Goal: Information Seeking & Learning: Learn about a topic

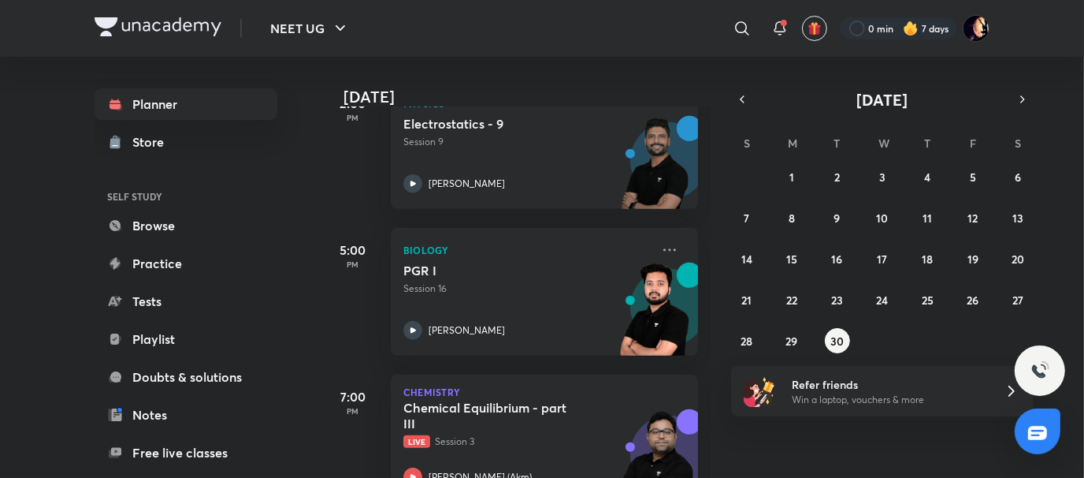
scroll to position [604, 0]
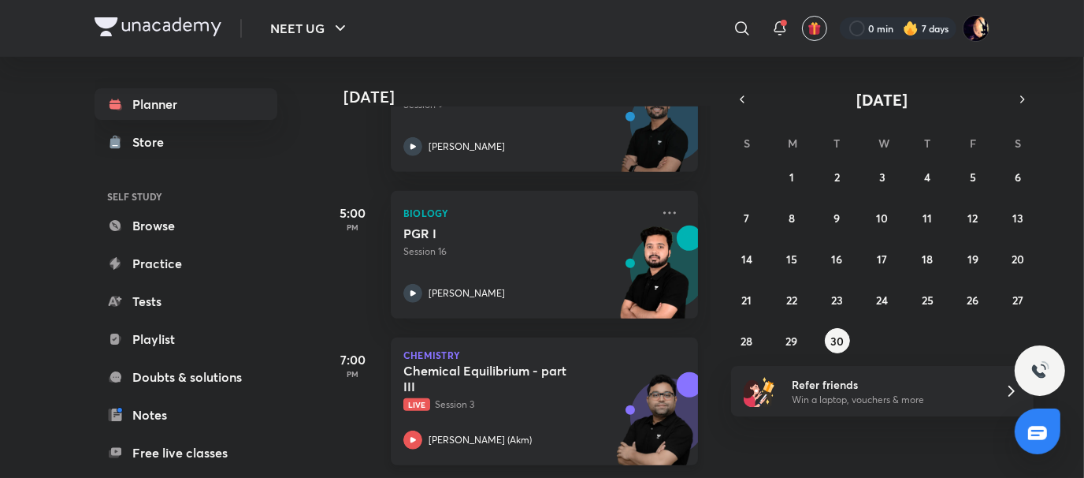
click at [452, 364] on h5 "Chemical Equilibrium - part III" at bounding box center [501, 379] width 196 height 32
click at [445, 373] on h5 "Chemical Equilibrium - part III" at bounding box center [501, 379] width 196 height 32
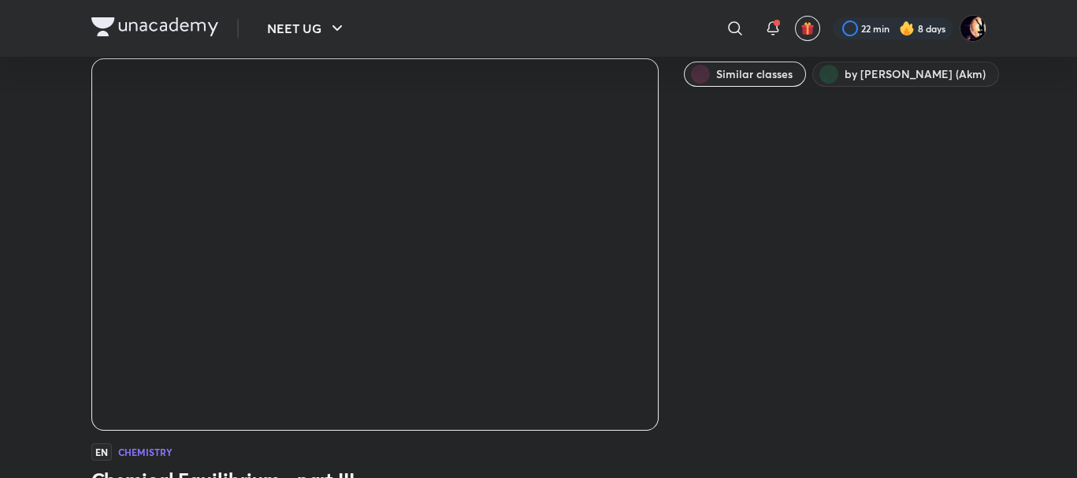
scroll to position [55, 0]
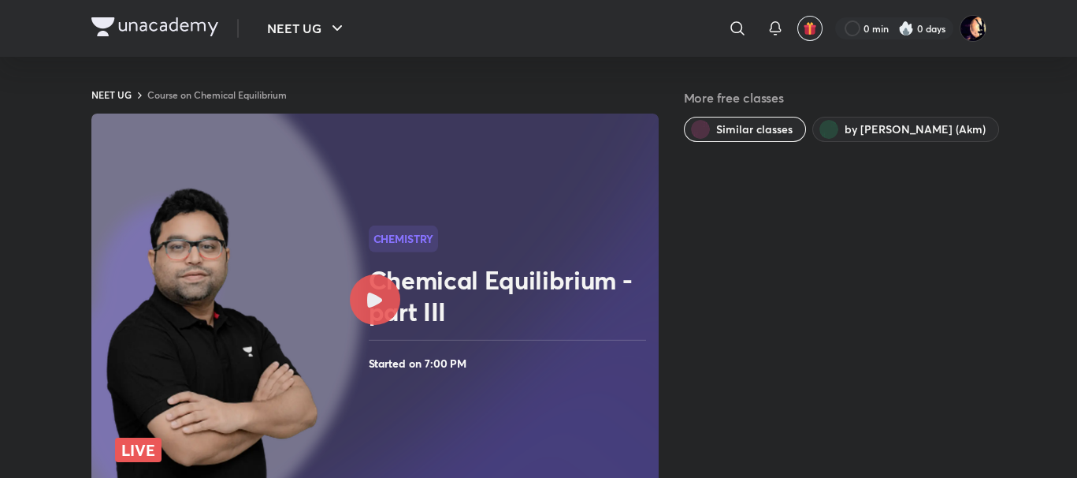
click at [375, 276] on div at bounding box center [375, 299] width 50 height 50
